Goal: Navigation & Orientation: Understand site structure

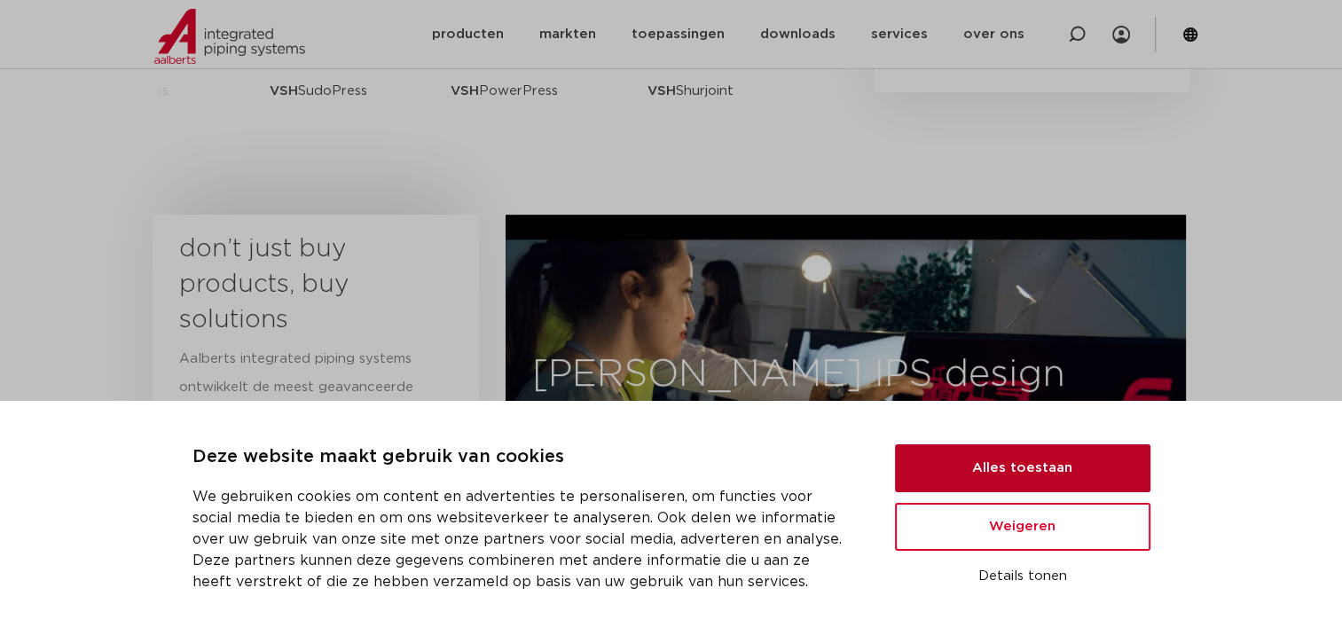
click at [990, 463] on button "Alles toestaan" at bounding box center [1023, 469] width 256 height 48
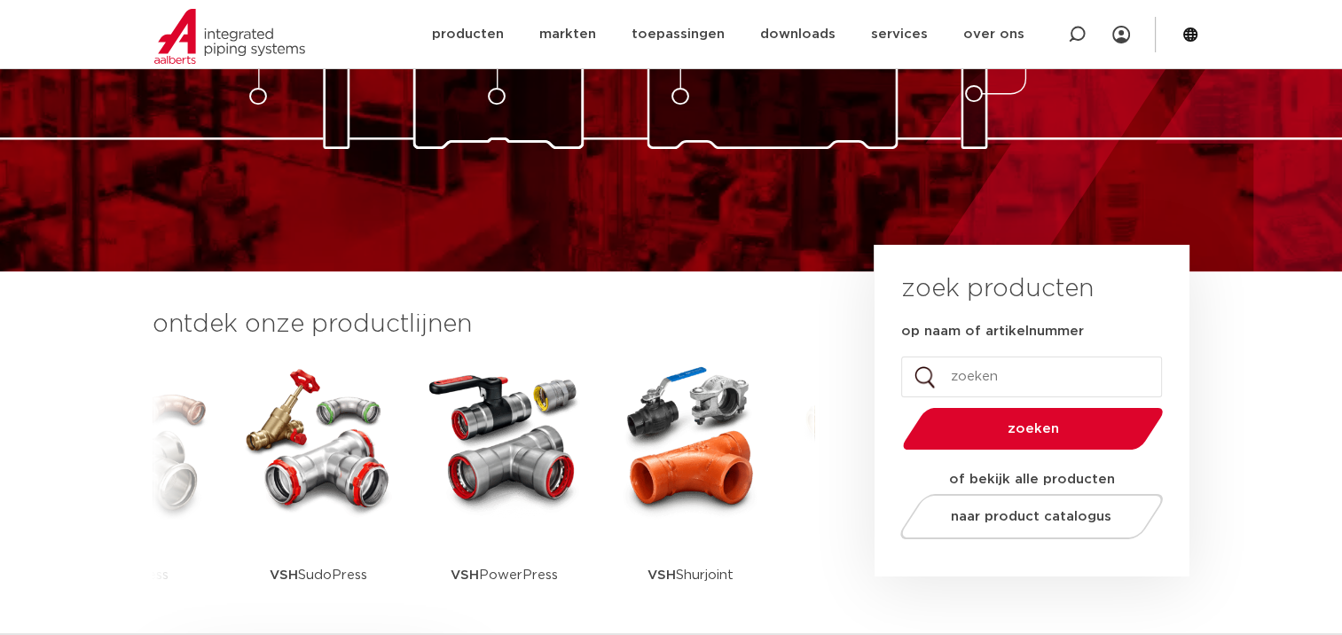
scroll to position [177, 0]
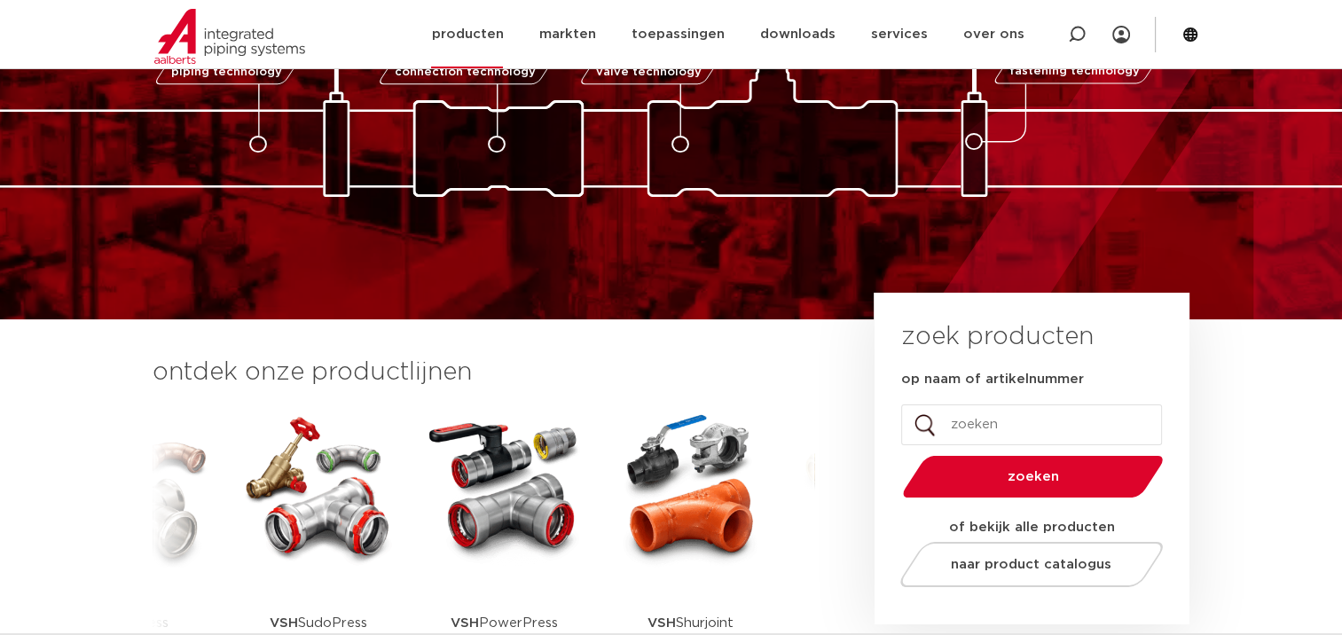
click at [503, 37] on link "producten" at bounding box center [467, 34] width 72 height 68
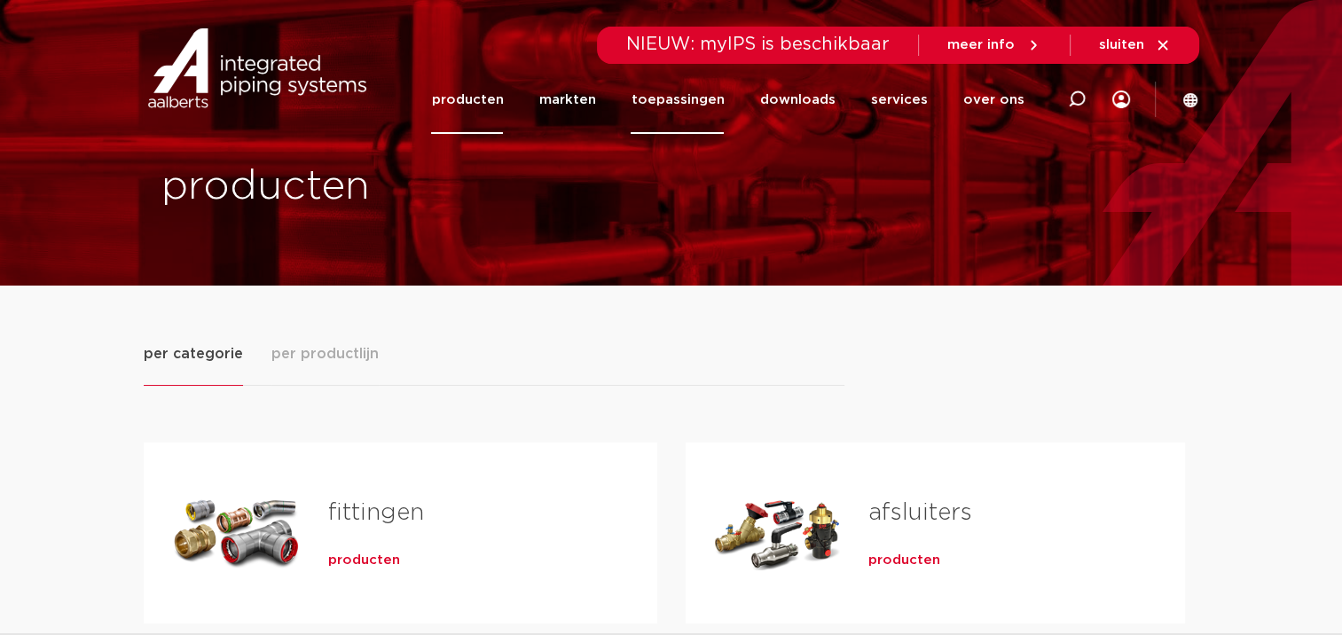
click at [710, 103] on link "toepassingen" at bounding box center [677, 100] width 93 height 68
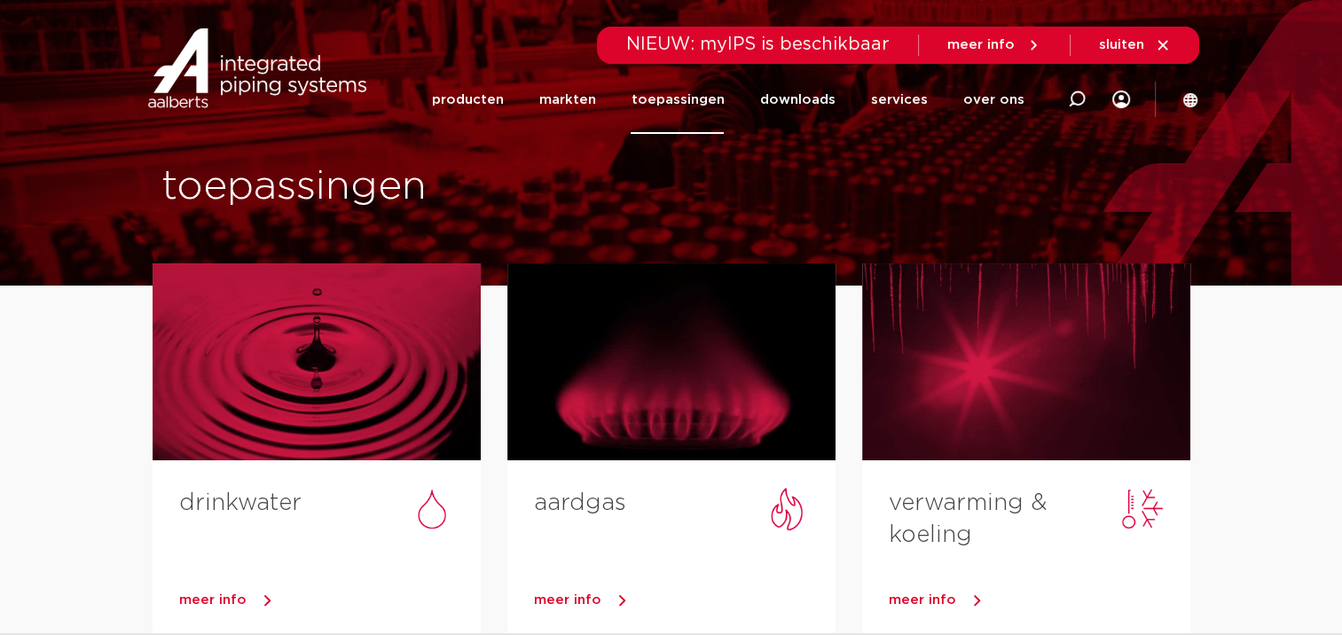
click at [674, 108] on link "toepassingen" at bounding box center [677, 100] width 93 height 68
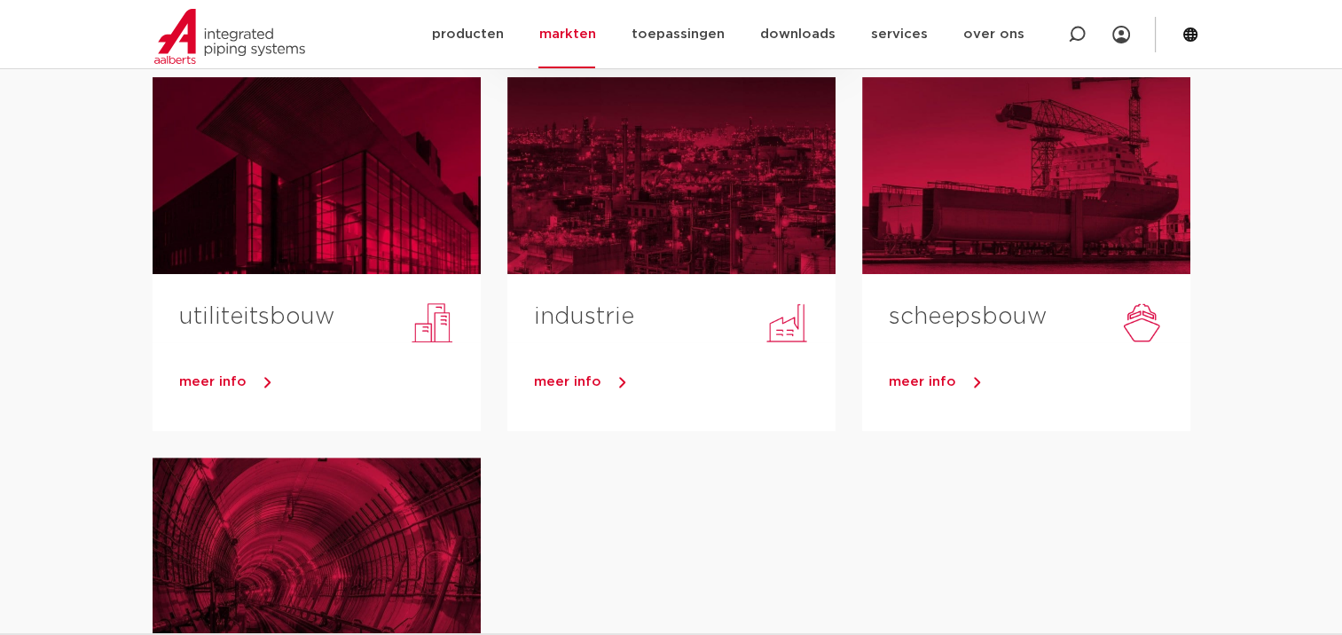
scroll to position [621, 0]
